Goal: Navigation & Orientation: Find specific page/section

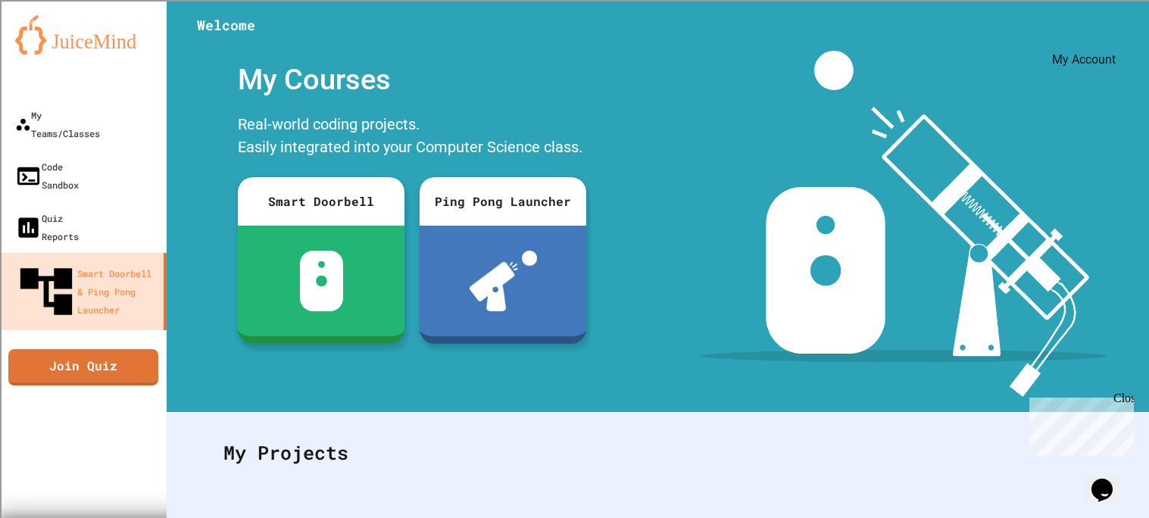
click at [1103, 37] on icon "My Account" at bounding box center [1103, 37] width 0 height 0
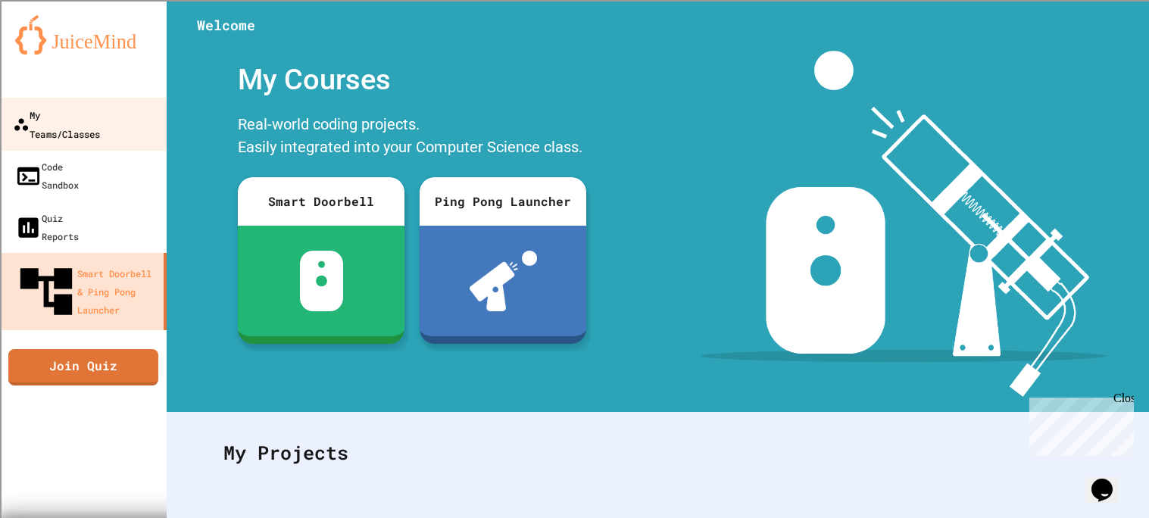
click at [89, 126] on link "My Teams/Classes" at bounding box center [84, 124] width 172 height 53
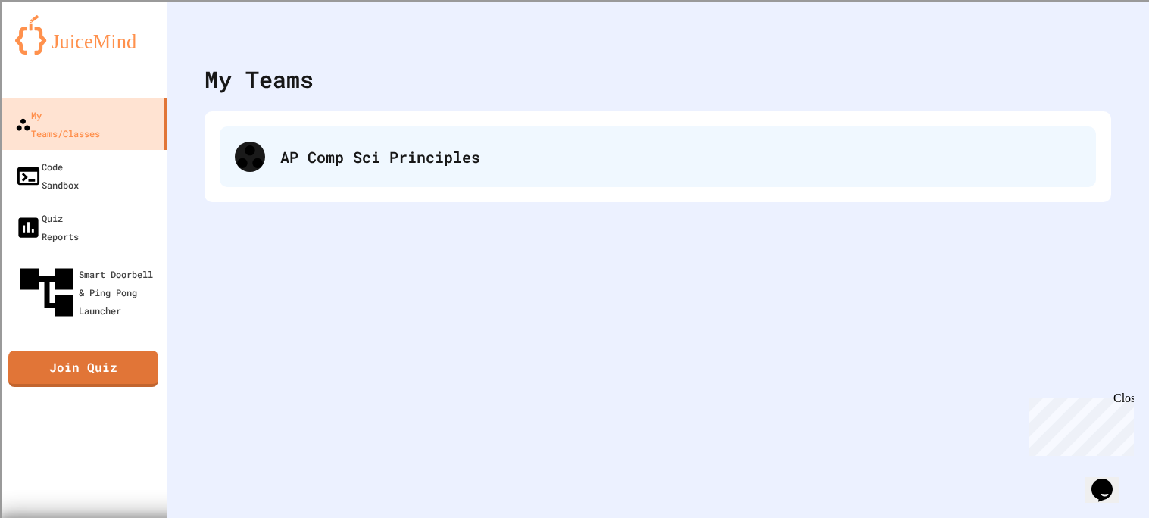
click at [227, 144] on div "AP Comp Sci Principles" at bounding box center [658, 156] width 876 height 61
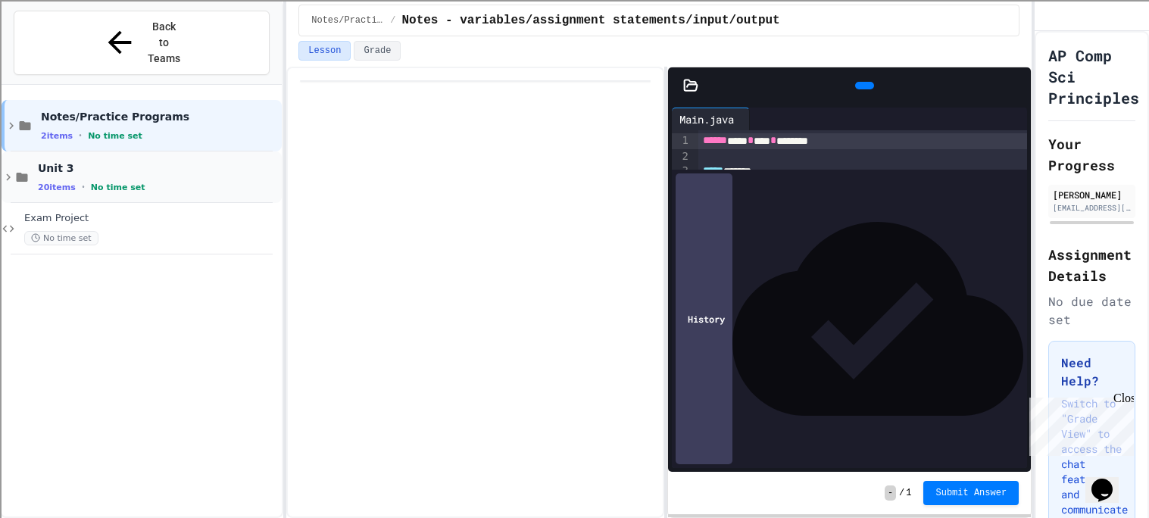
click at [185, 161] on span "Unit 3" at bounding box center [158, 168] width 241 height 14
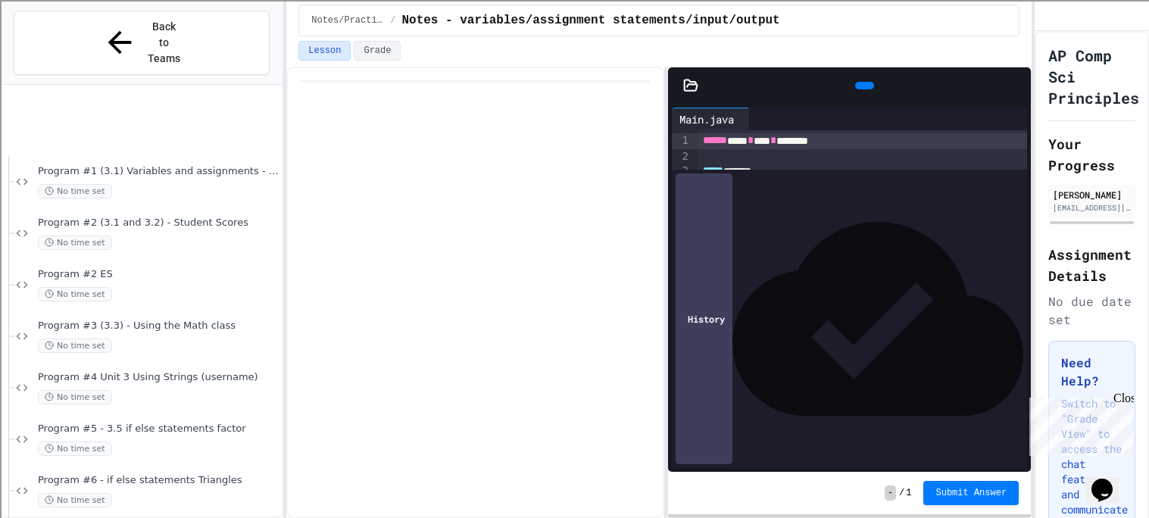
scroll to position [750, 0]
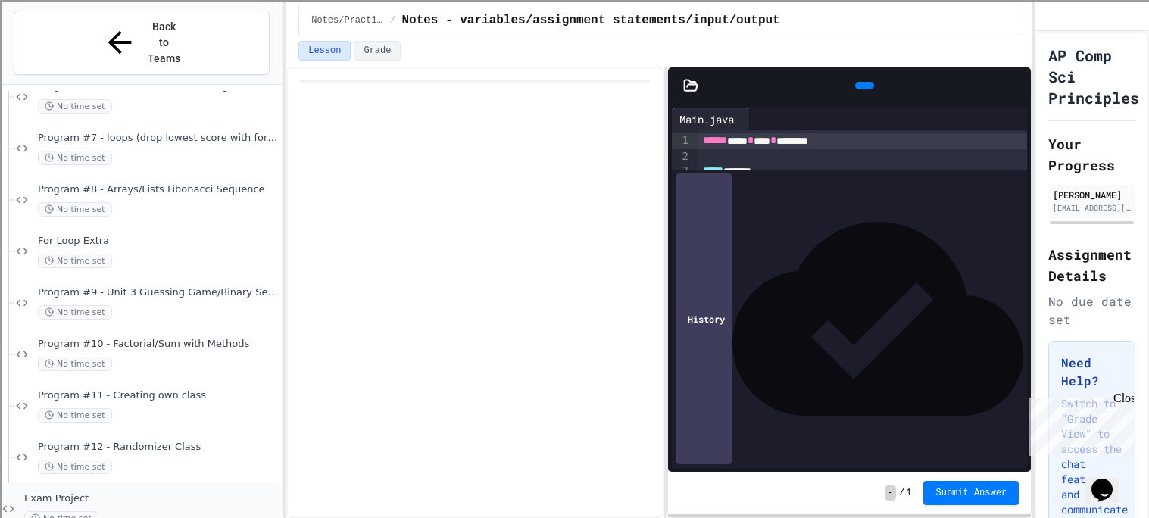
click at [120, 511] on div "No time set" at bounding box center [151, 518] width 254 height 14
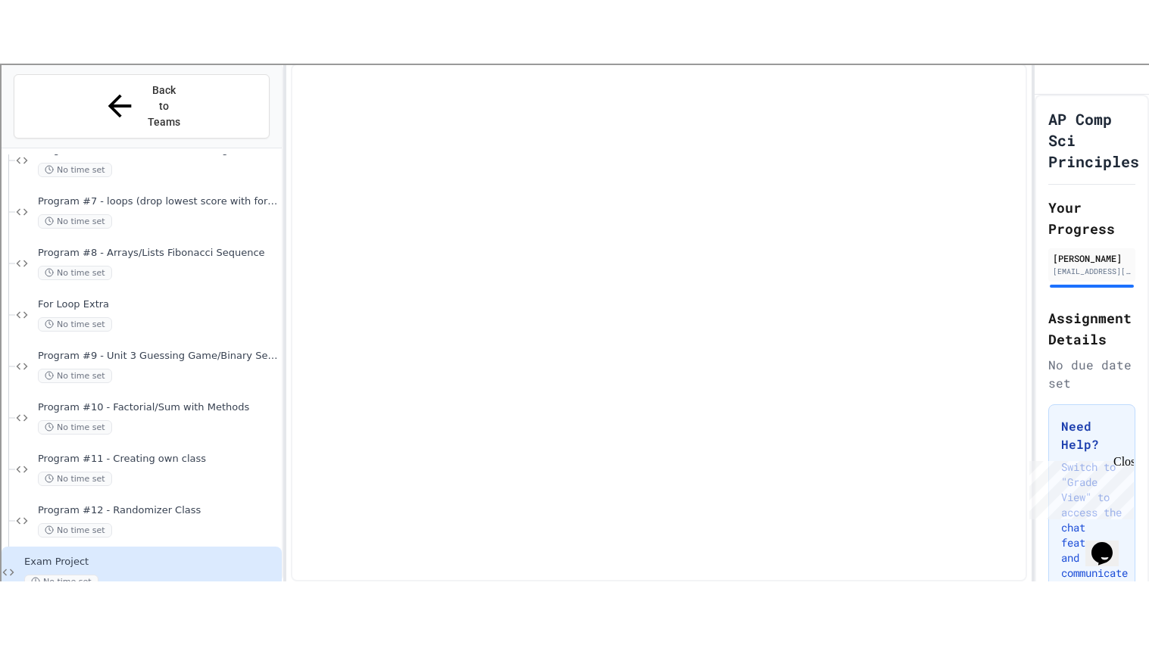
scroll to position [731, 0]
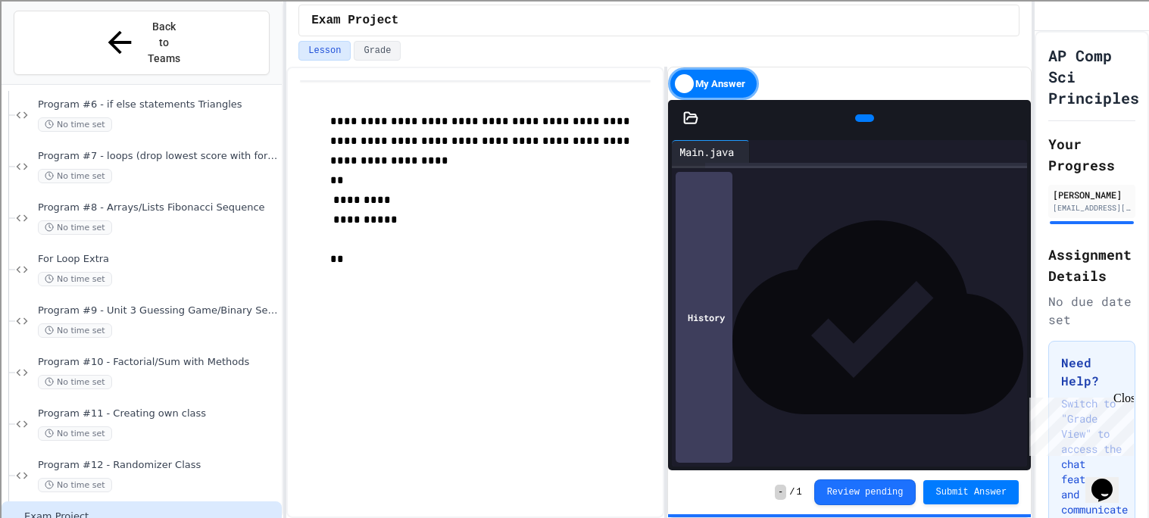
click at [1015, 118] on icon at bounding box center [1015, 118] width 0 height 0
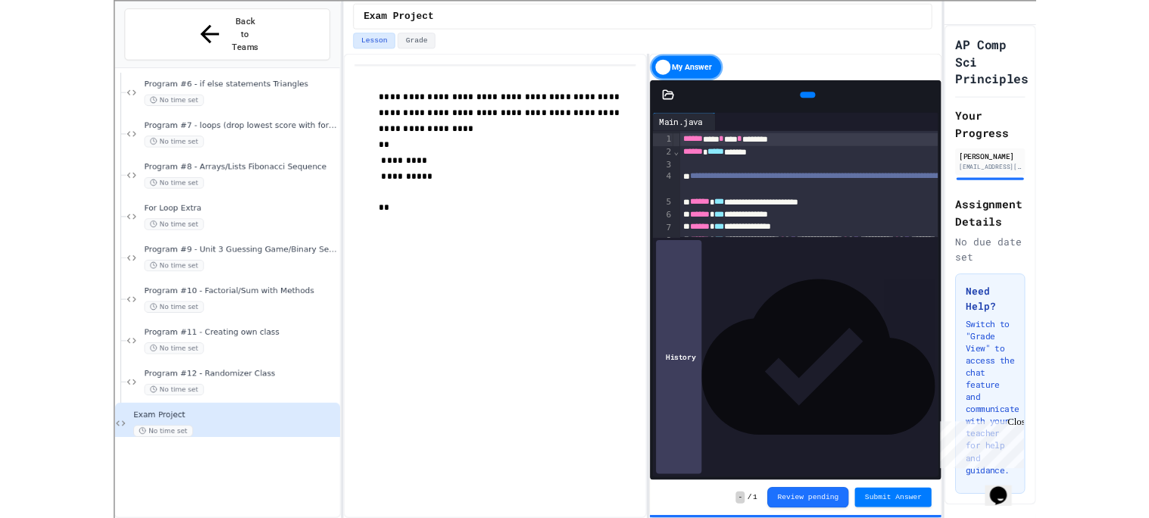
scroll to position [622, 0]
